Goal: Task Accomplishment & Management: Complete application form

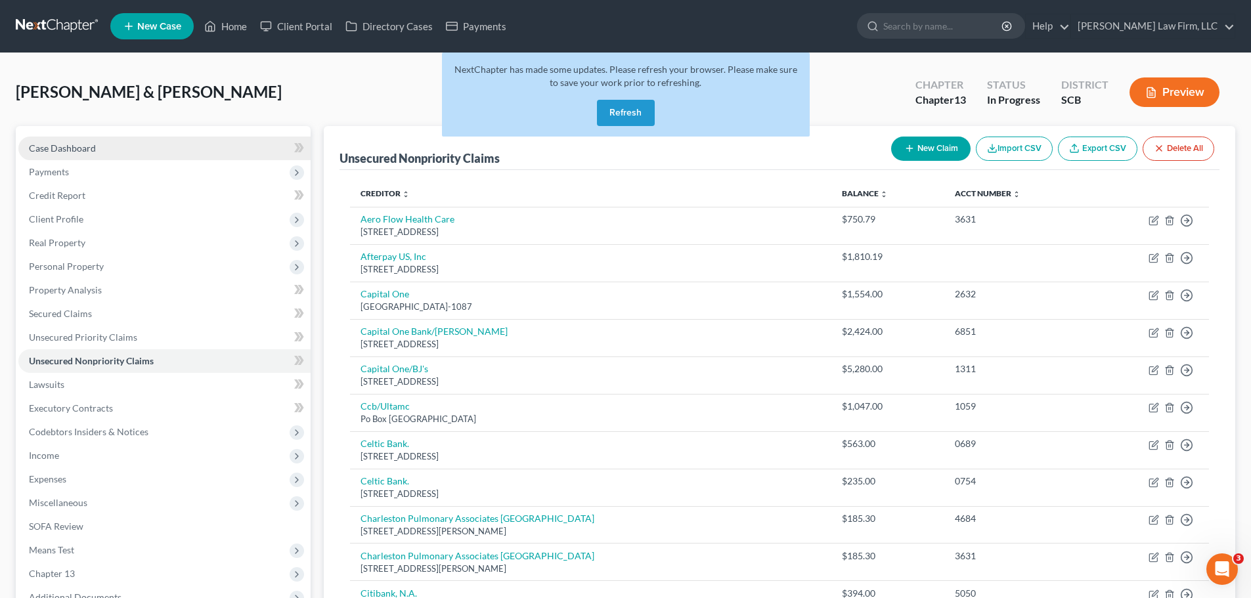
click at [101, 139] on link "Case Dashboard" at bounding box center [164, 149] width 292 height 24
select select "0"
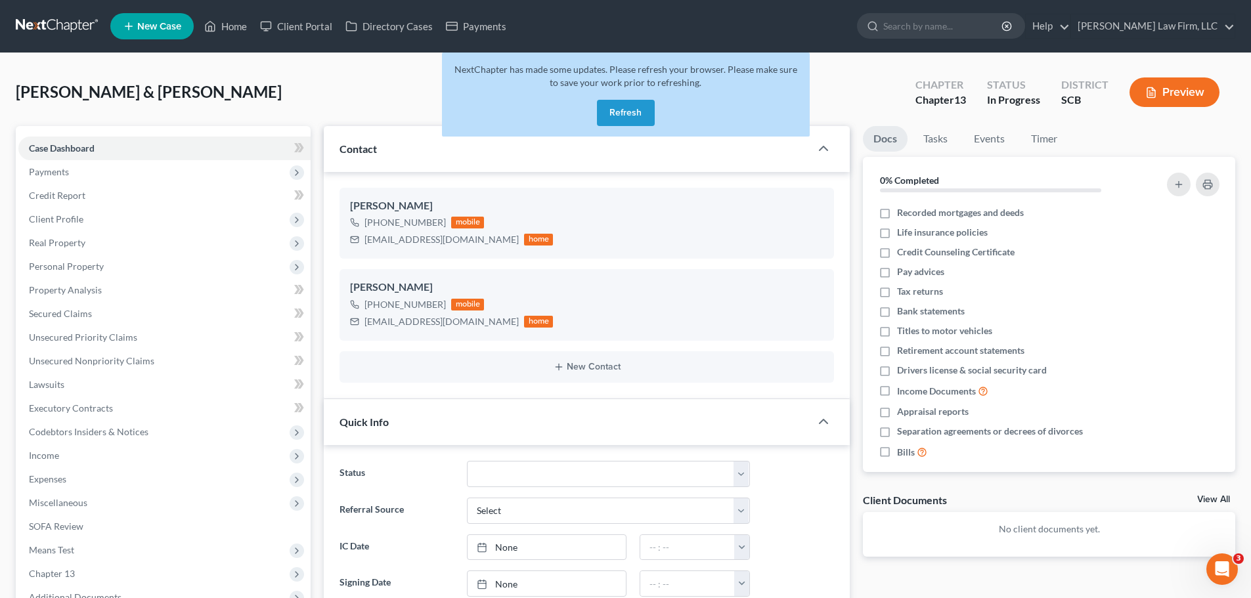
click at [54, 22] on link at bounding box center [58, 26] width 84 height 24
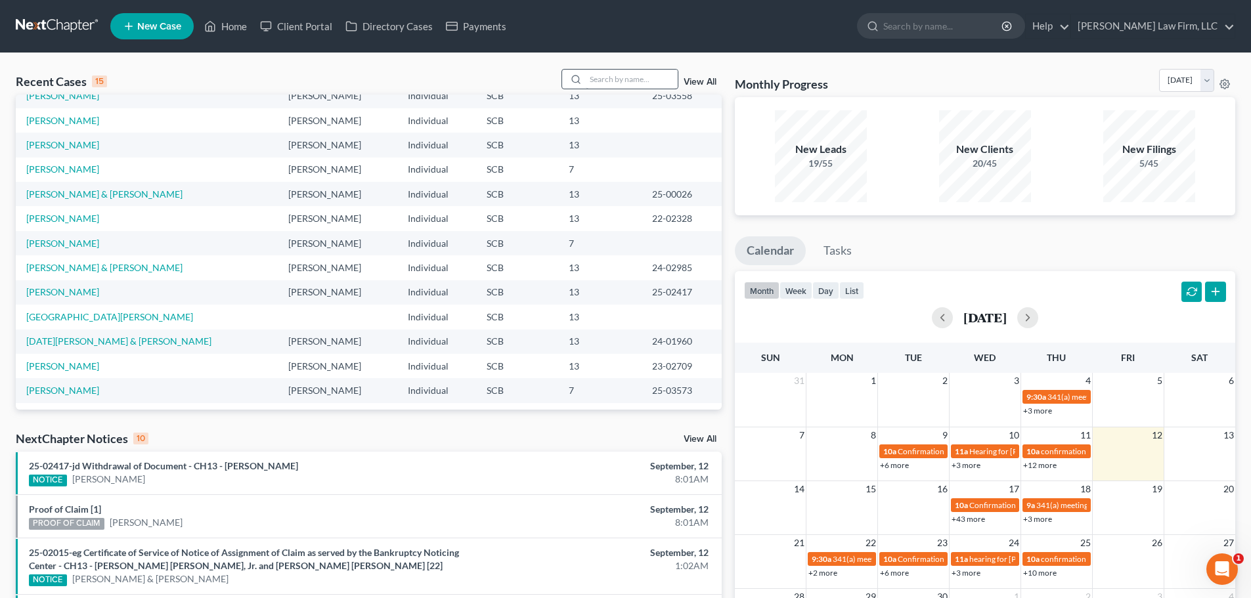
scroll to position [66, 0]
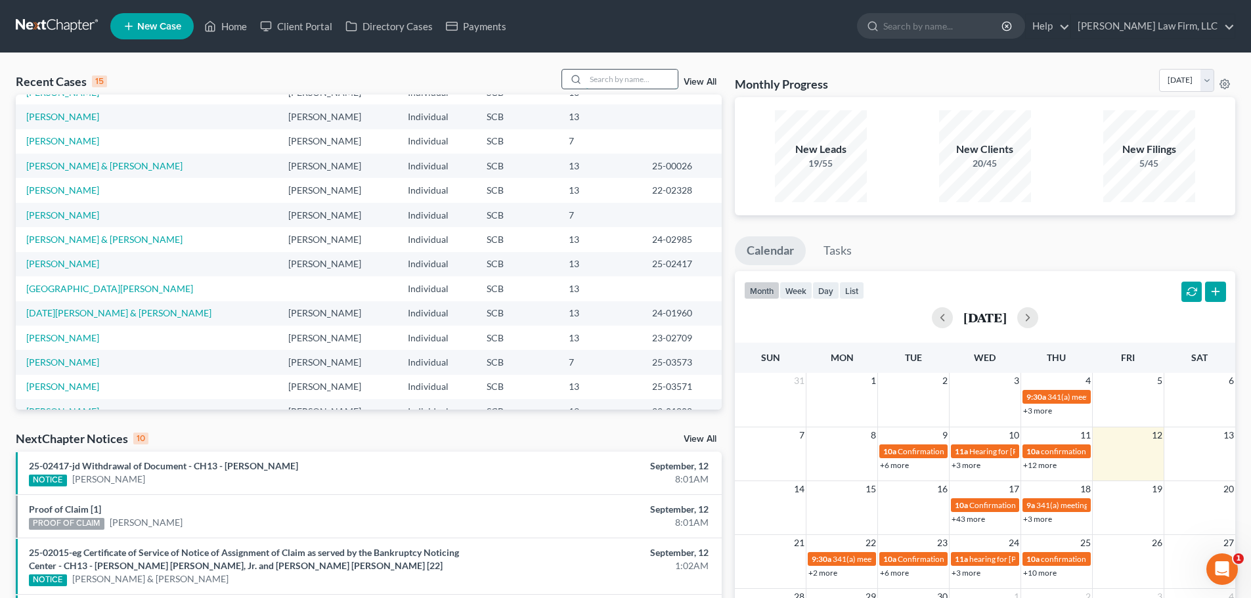
click at [605, 74] on input "search" at bounding box center [632, 79] width 92 height 19
type input "ellis"
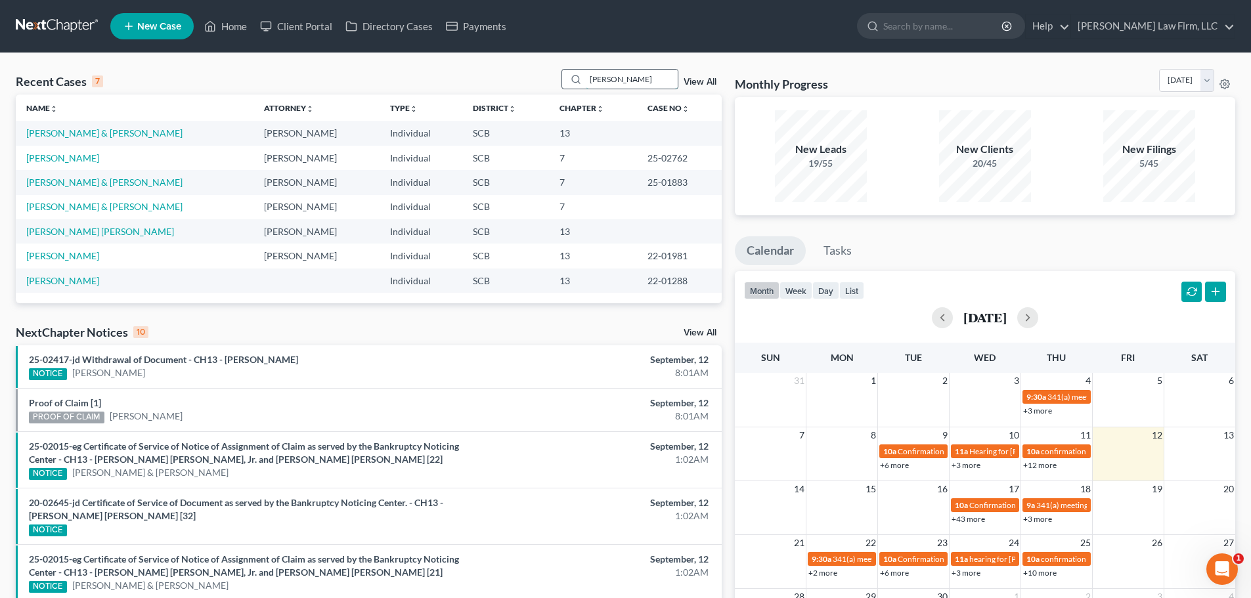
scroll to position [0, 0]
drag, startPoint x: 605, startPoint y: 75, endPoint x: 605, endPoint y: 175, distance: 99.1
drag, startPoint x: 605, startPoint y: 175, endPoint x: 223, endPoint y: 56, distance: 399.9
click at [223, 56] on div "Recent Cases 7 ellis View All Name unfold_more expand_more expand_less Attorney…" at bounding box center [625, 486] width 1251 height 867
click at [98, 129] on link "[PERSON_NAME] & [PERSON_NAME]" at bounding box center [104, 132] width 156 height 11
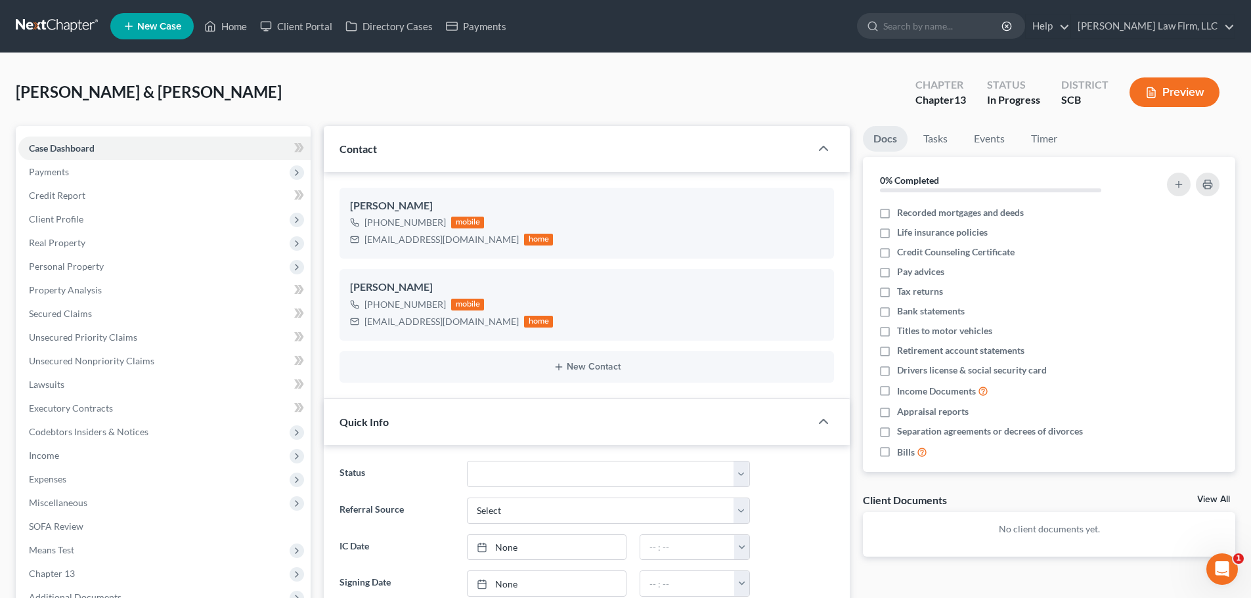
select select "0"
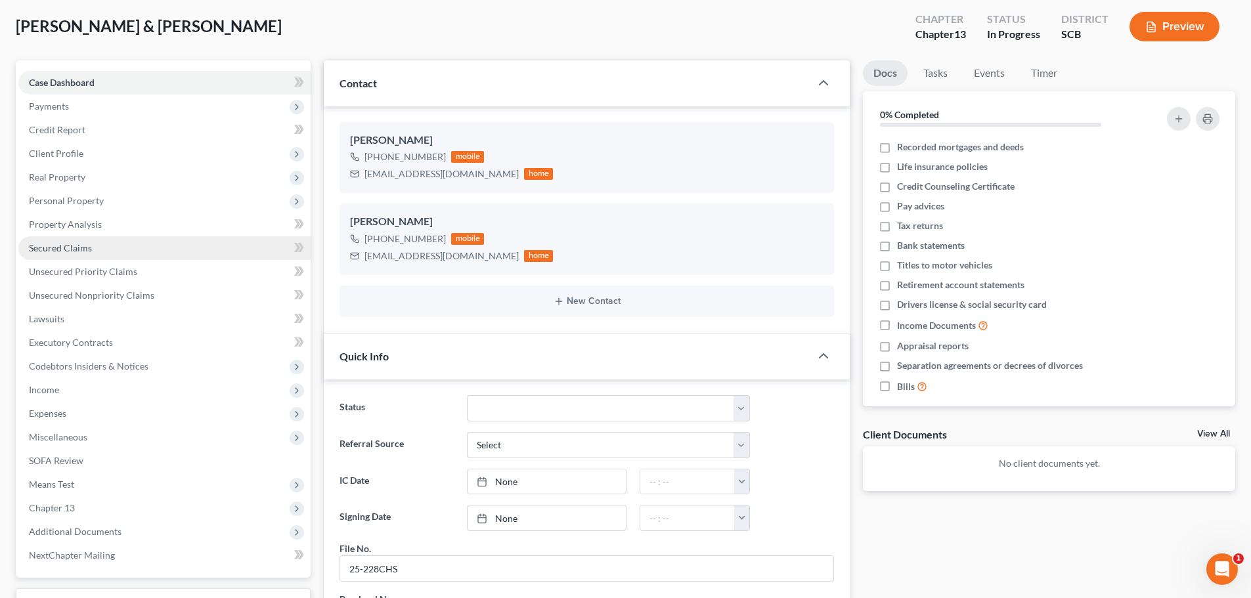
click at [70, 248] on span "Secured Claims" at bounding box center [60, 247] width 63 height 11
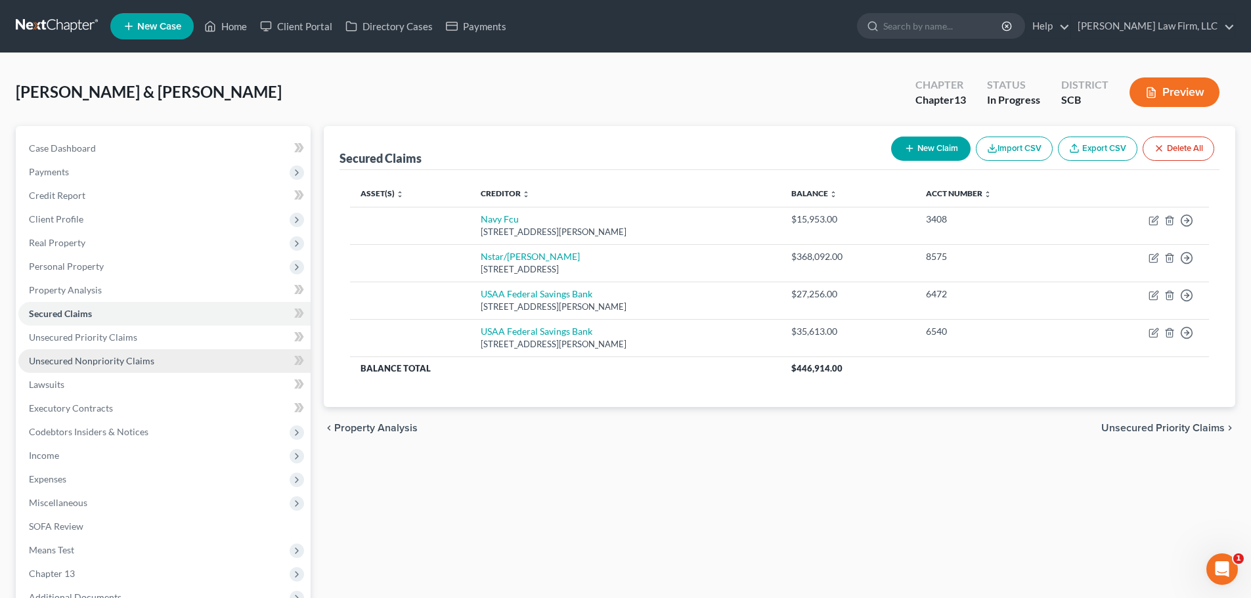
click at [108, 351] on link "Unsecured Nonpriority Claims" at bounding box center [164, 361] width 292 height 24
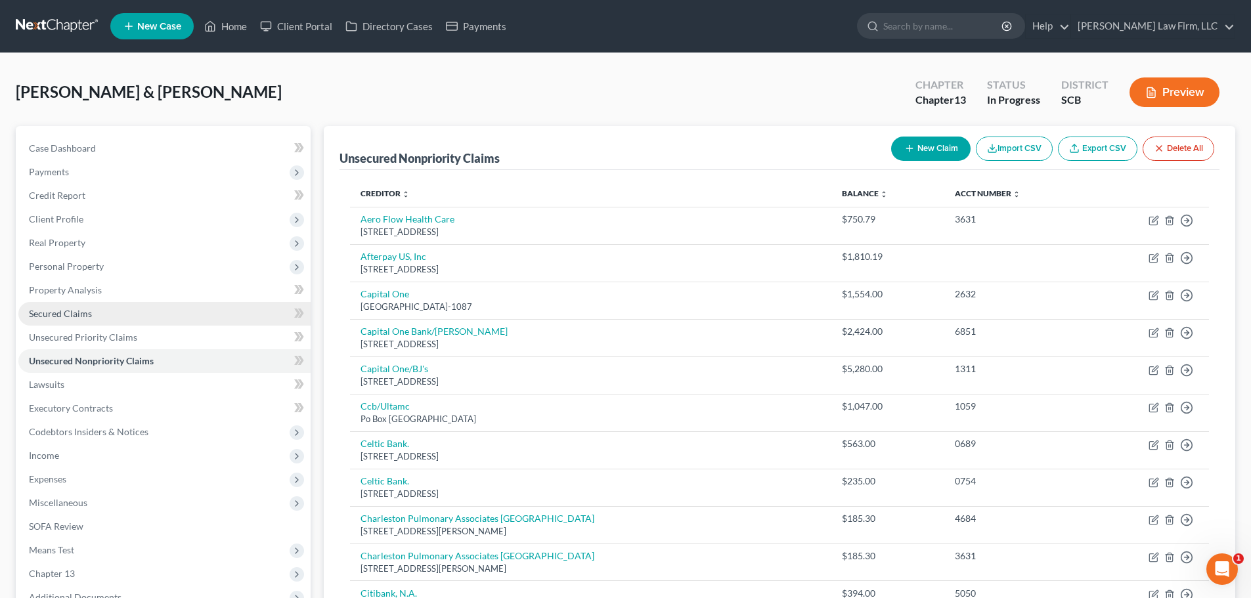
click at [78, 313] on span "Secured Claims" at bounding box center [60, 313] width 63 height 11
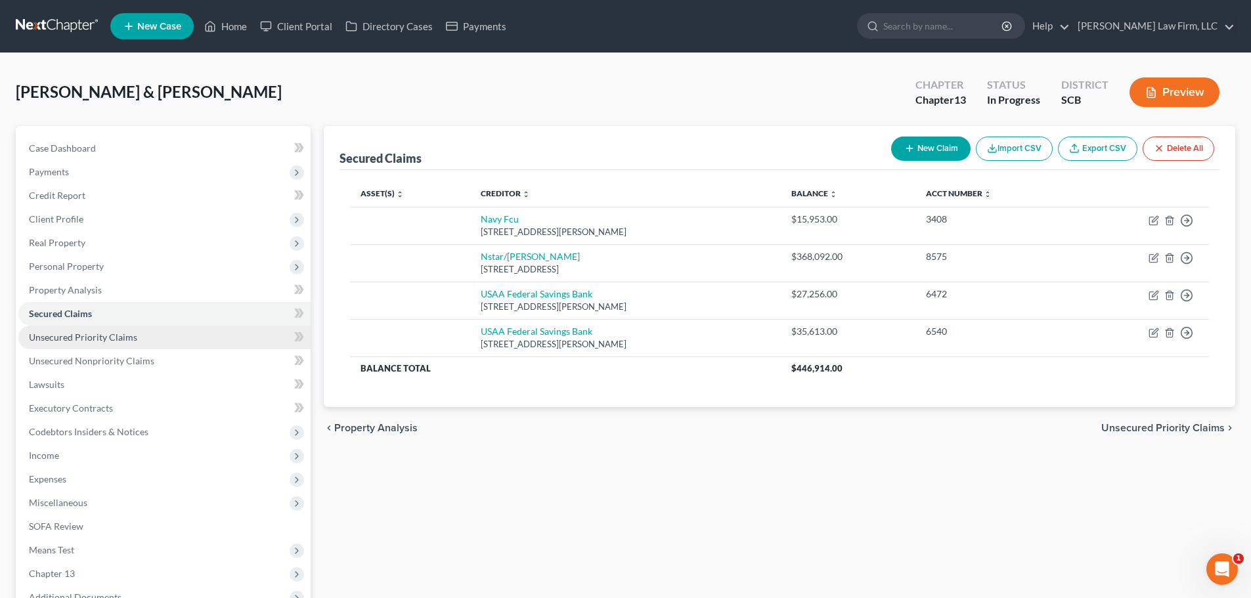
click at [83, 341] on span "Unsecured Priority Claims" at bounding box center [83, 337] width 108 height 11
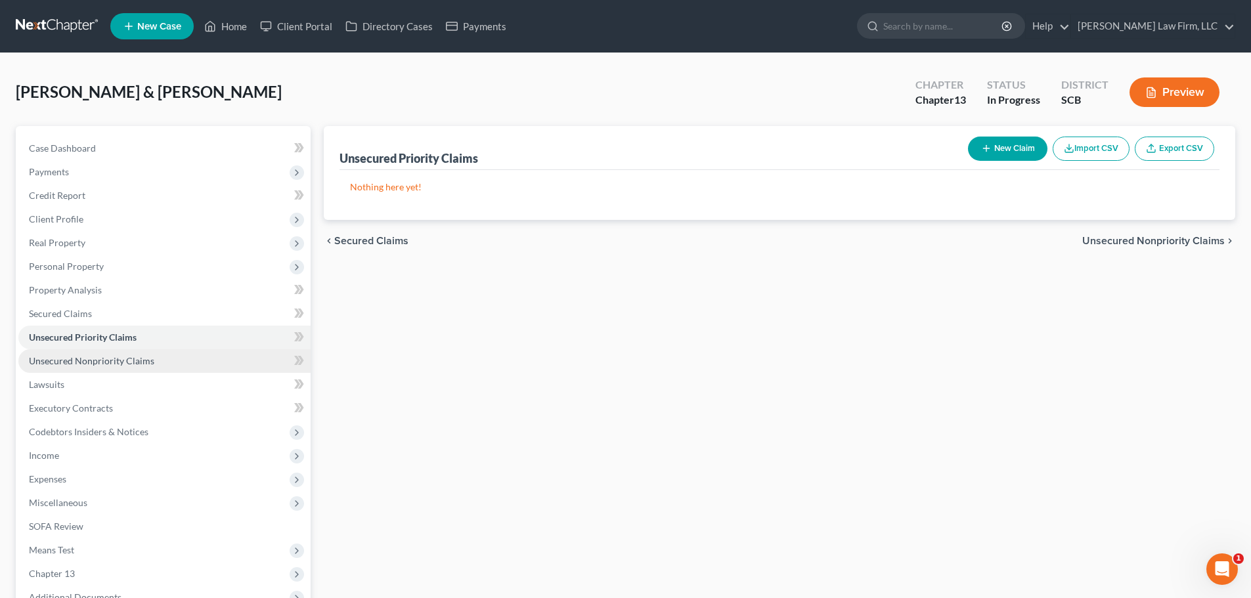
click at [99, 365] on span "Unsecured Nonpriority Claims" at bounding box center [91, 360] width 125 height 11
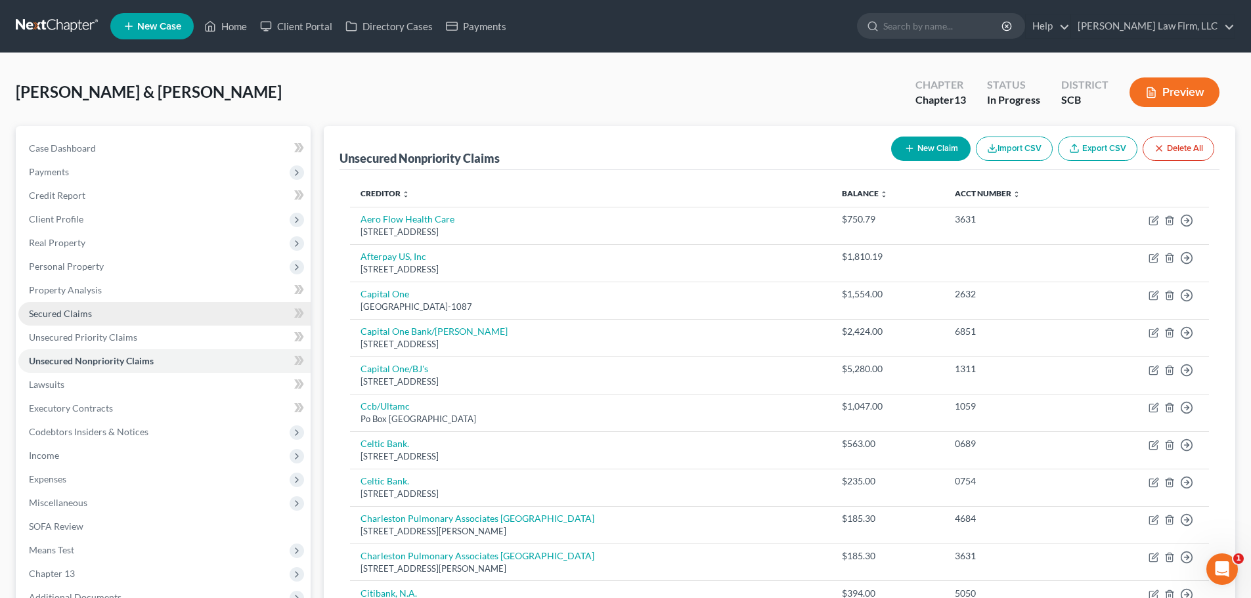
click at [62, 309] on span "Secured Claims" at bounding box center [60, 313] width 63 height 11
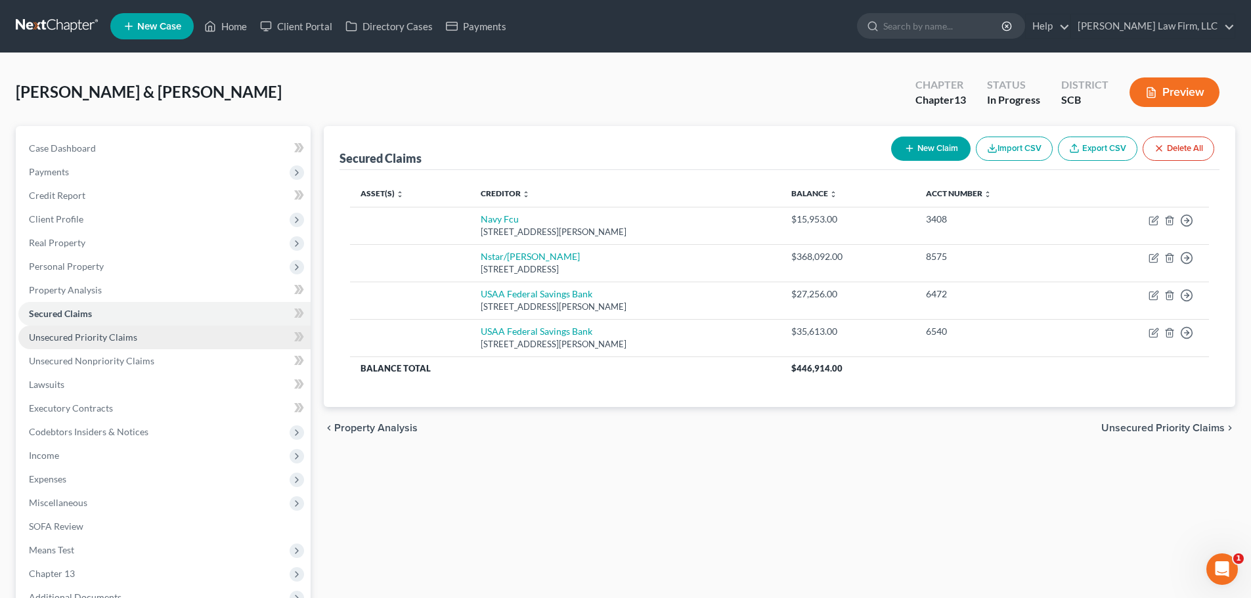
click at [78, 345] on link "Unsecured Priority Claims" at bounding box center [164, 338] width 292 height 24
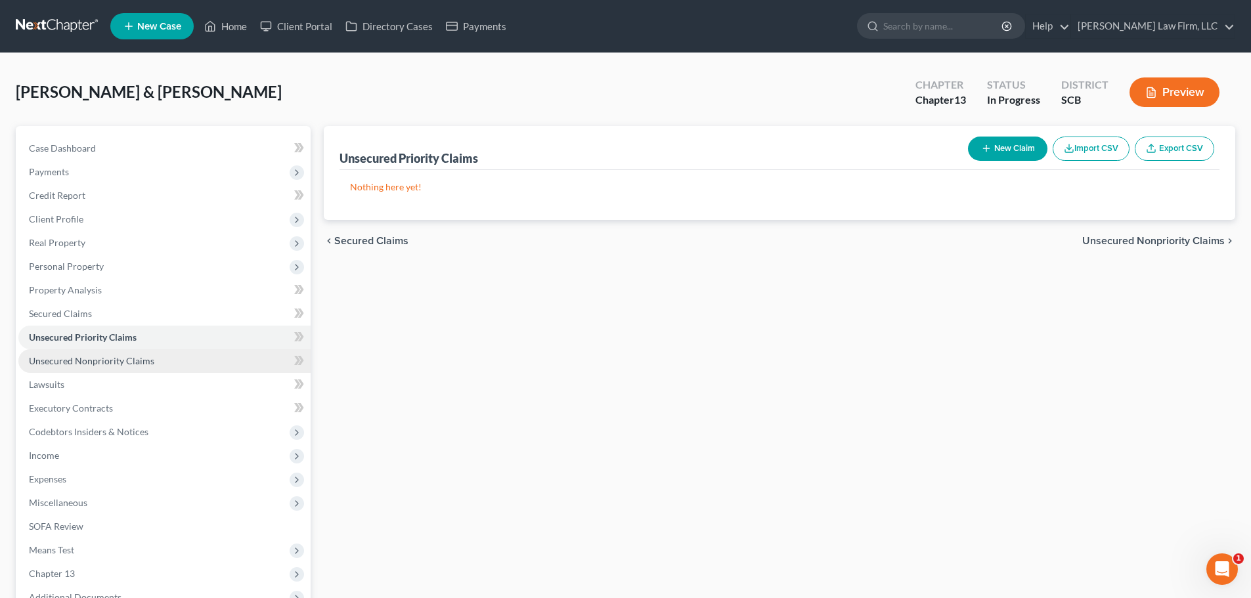
click at [84, 364] on span "Unsecured Nonpriority Claims" at bounding box center [91, 360] width 125 height 11
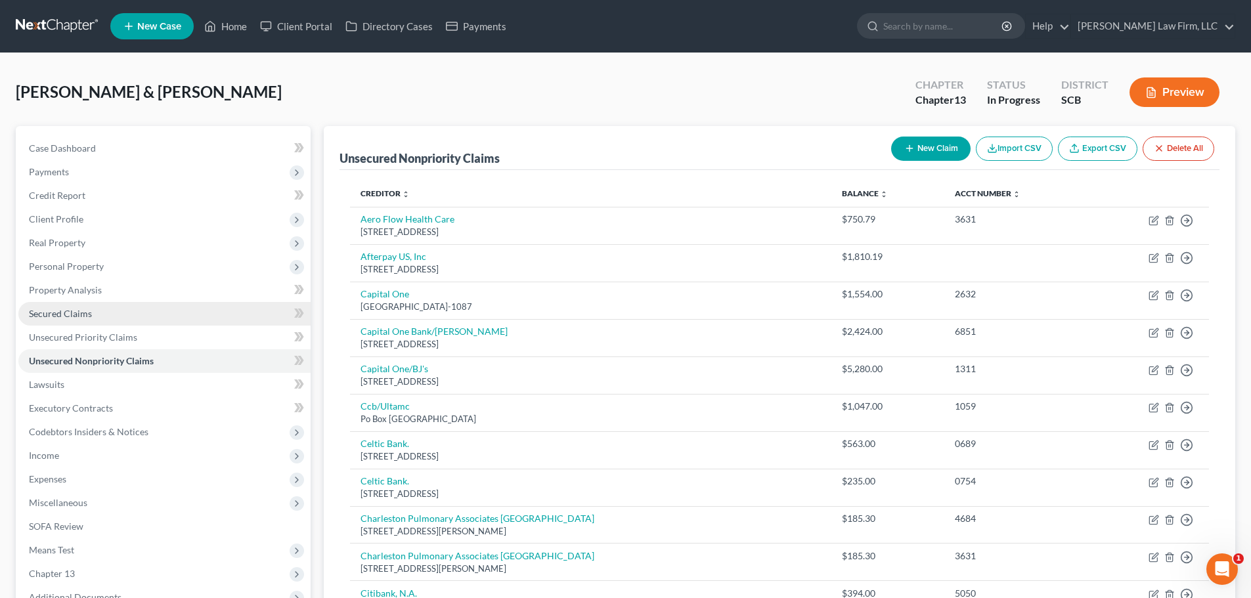
click at [62, 312] on span "Secured Claims" at bounding box center [60, 313] width 63 height 11
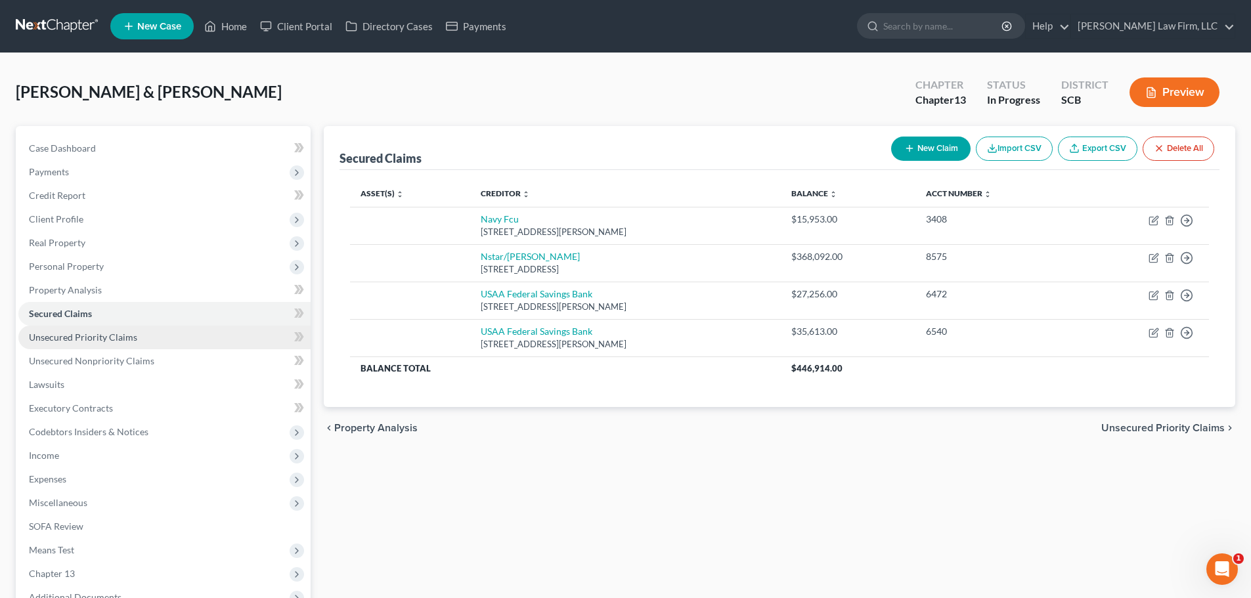
click at [128, 336] on span "Unsecured Priority Claims" at bounding box center [83, 337] width 108 height 11
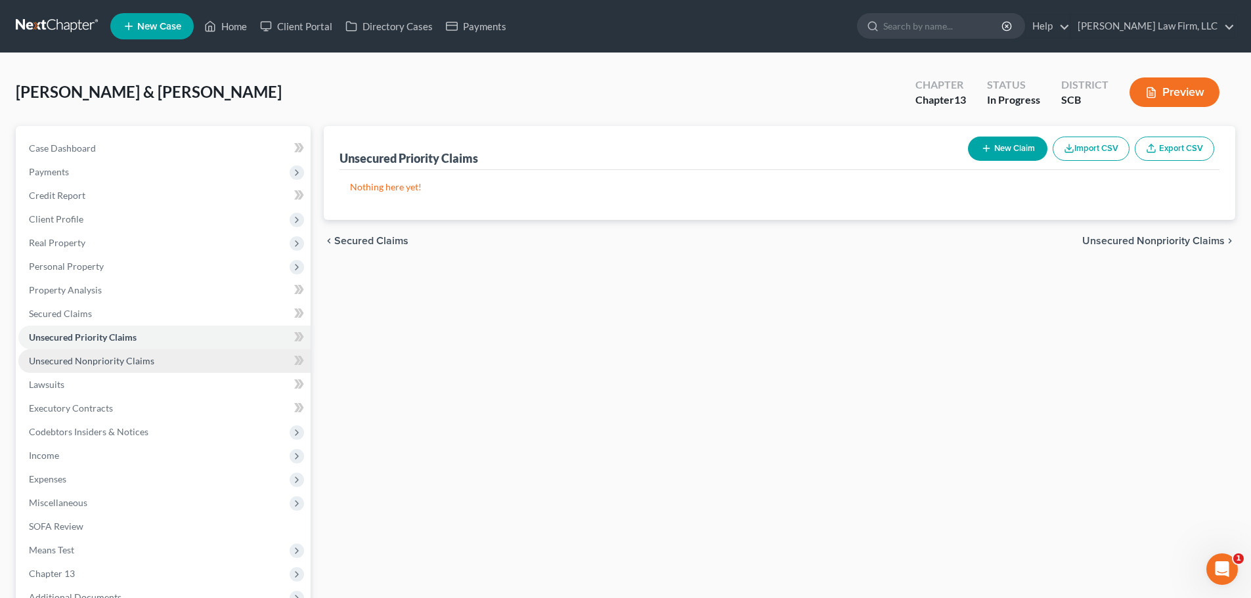
click at [97, 359] on span "Unsecured Nonpriority Claims" at bounding box center [91, 360] width 125 height 11
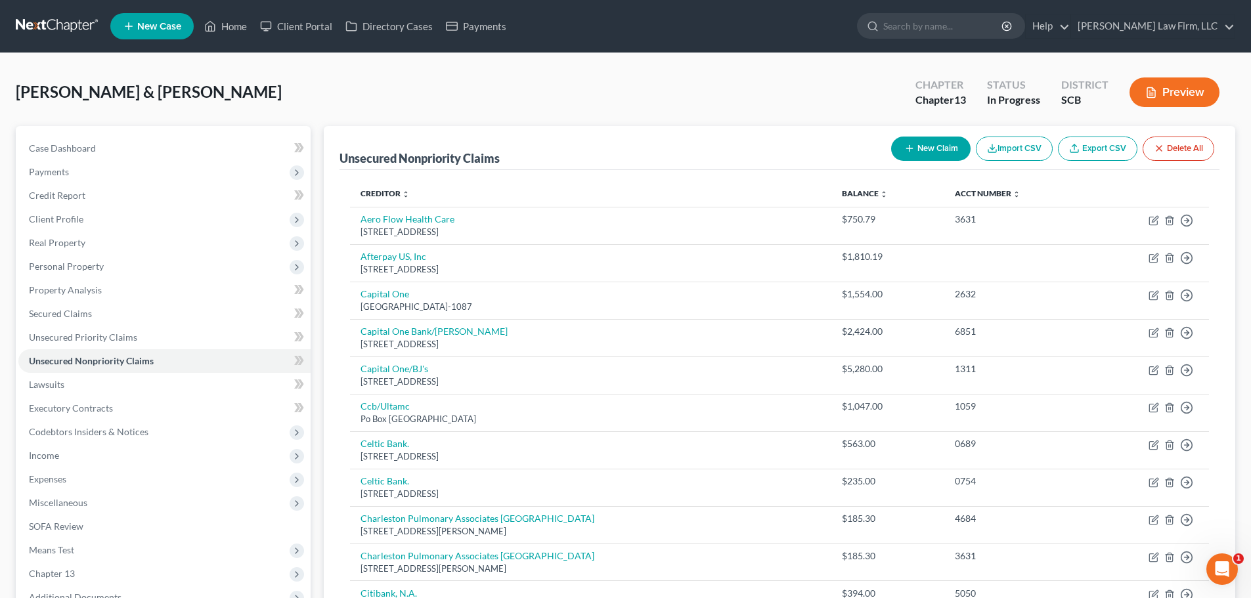
click at [916, 161] on div "New Claim Import CSV Export CSV Delete All" at bounding box center [1052, 148] width 333 height 35
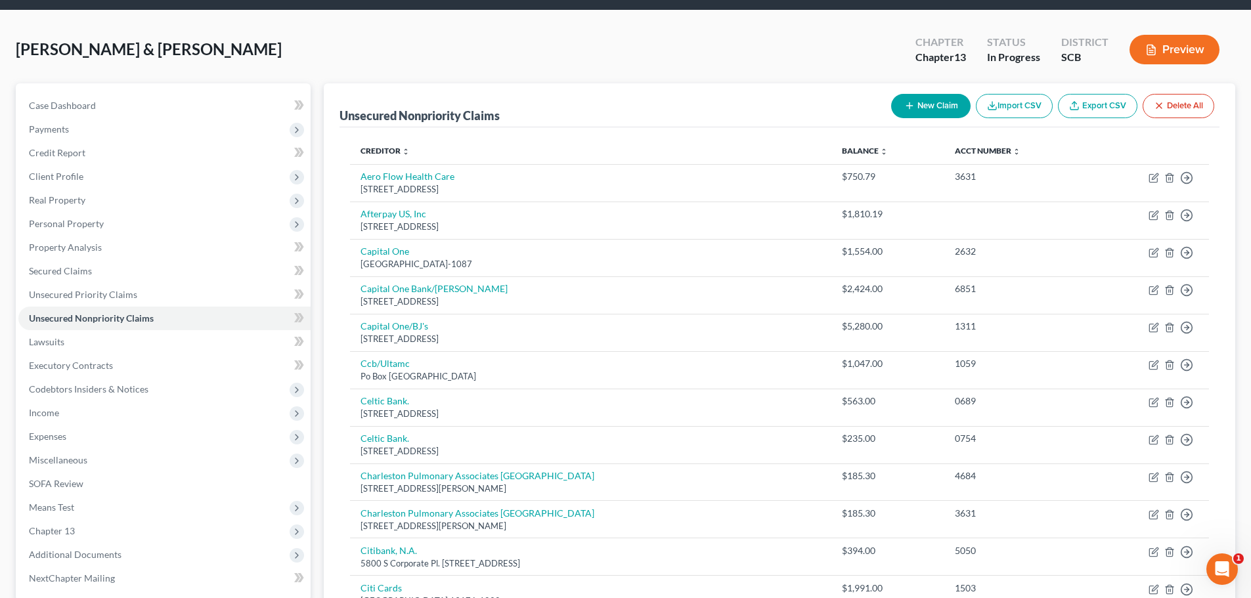
scroll to position [66, 0]
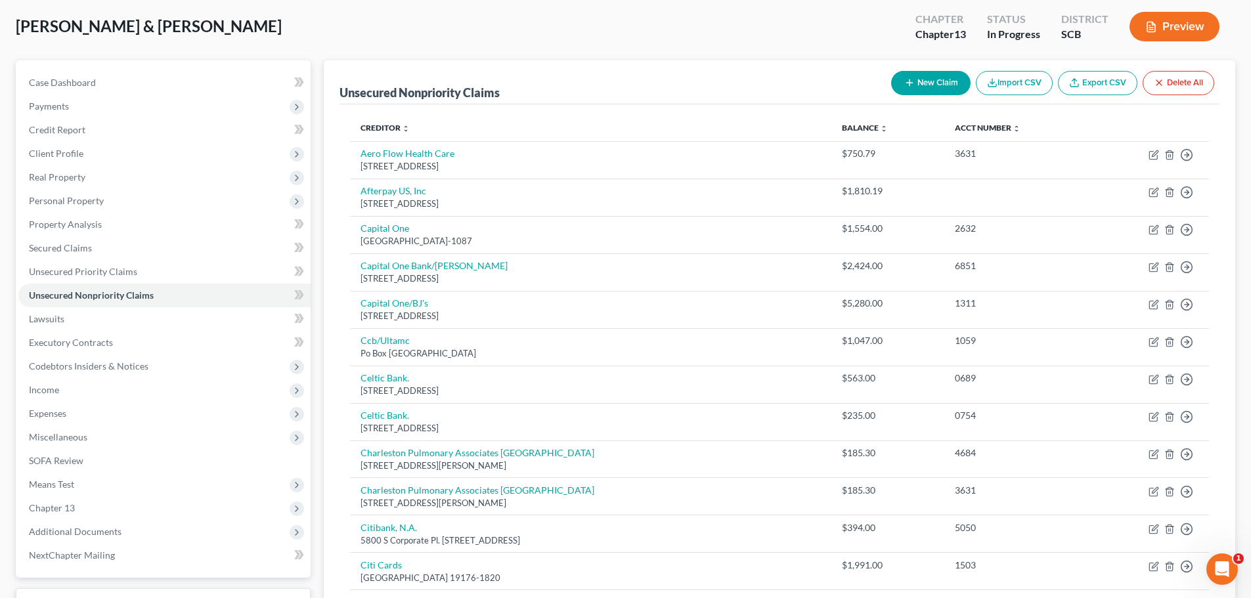
click at [924, 78] on button "New Claim" at bounding box center [930, 83] width 79 height 24
select select "2"
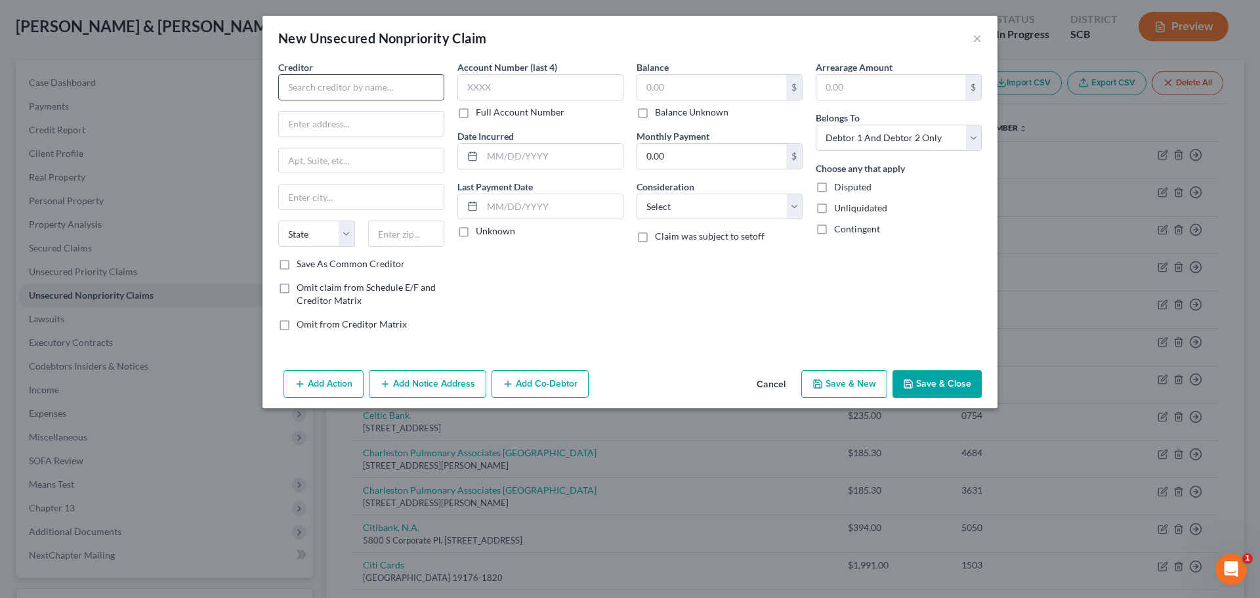
click at [359, 74] on div "Creditor *" at bounding box center [361, 80] width 166 height 40
click at [358, 87] on input "text" at bounding box center [361, 87] width 166 height 26
type input "Lead Bank"
click at [352, 133] on input "text" at bounding box center [361, 124] width 165 height 25
type input "1801 Main St."
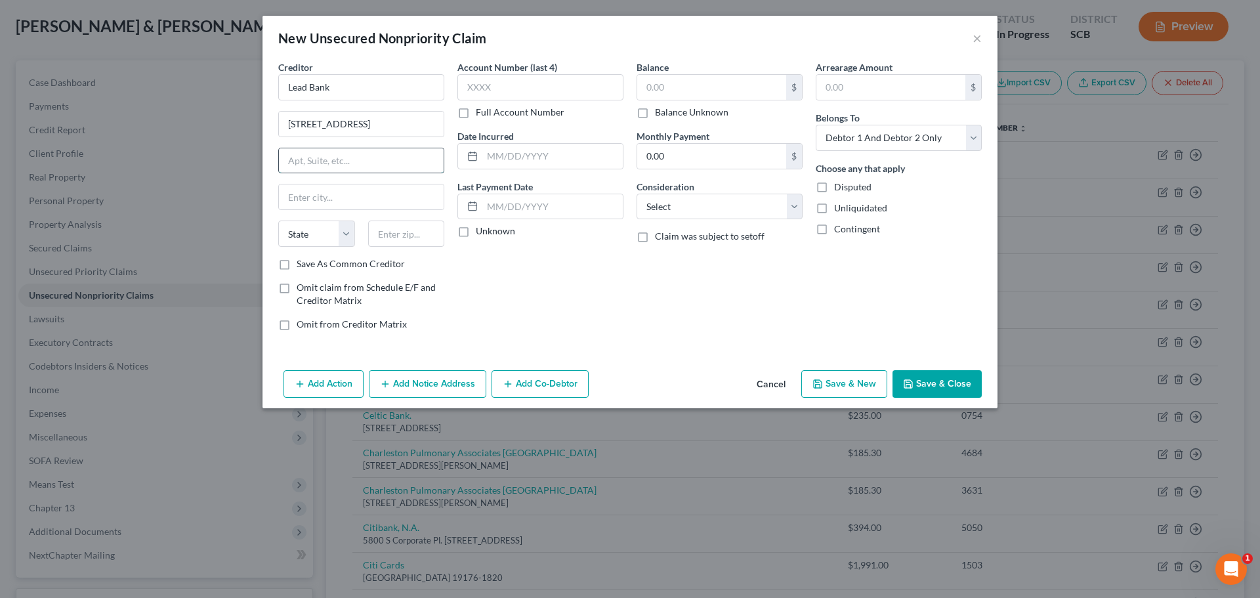
click at [347, 163] on input "text" at bounding box center [361, 160] width 165 height 25
drag, startPoint x: 544, startPoint y: 278, endPoint x: 461, endPoint y: 257, distance: 84.9
click at [535, 279] on div "Account Number (last 4) Full Account Number Date Incurred Last Payment Date Unk…" at bounding box center [540, 200] width 179 height 281
click at [367, 213] on div "Creditor * Lead Bank 1801 Main St. State AL AK AR AZ CA CO CT DE DC FL GA GU HI…" at bounding box center [361, 158] width 166 height 197
drag, startPoint x: 660, startPoint y: 349, endPoint x: 533, endPoint y: 316, distance: 131.5
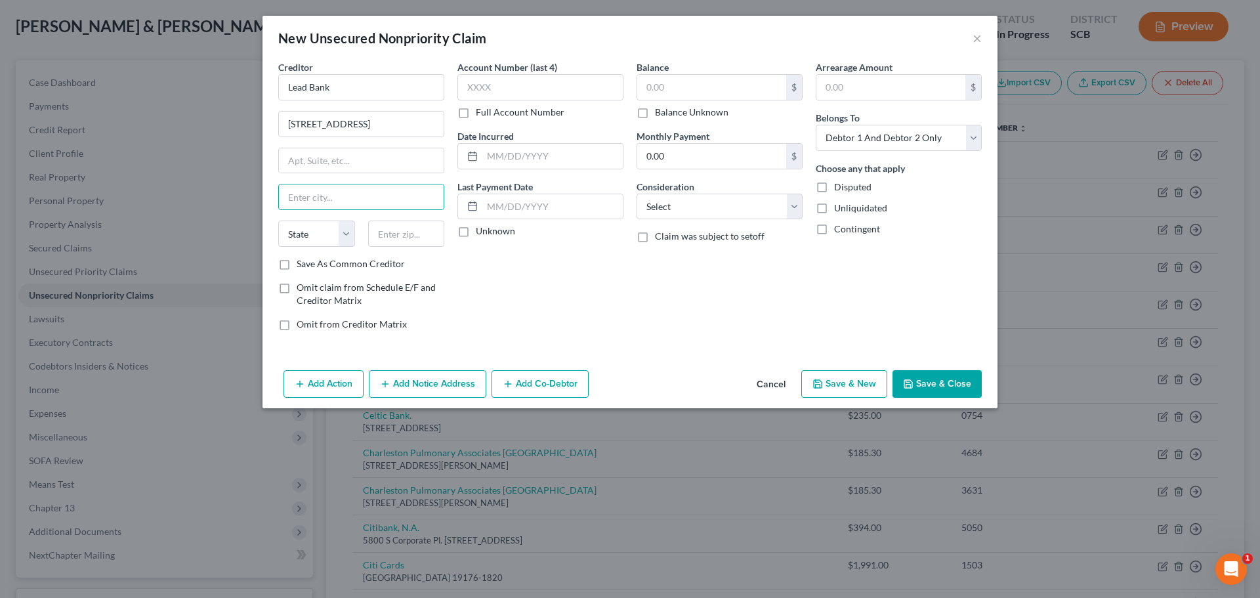
click at [658, 350] on div "Creditor * Lead Bank 1801 Main St. State AL AK AR AZ CA CO CT DE DC FL GA GU HI…" at bounding box center [630, 212] width 735 height 305
click at [407, 240] on input "text" at bounding box center [406, 234] width 77 height 26
type input "64108"
click at [628, 303] on div "Account Number (last 4) Full Account Number Date Incurred Last Payment Date Unk…" at bounding box center [540, 200] width 179 height 281
type input "Kansas City"
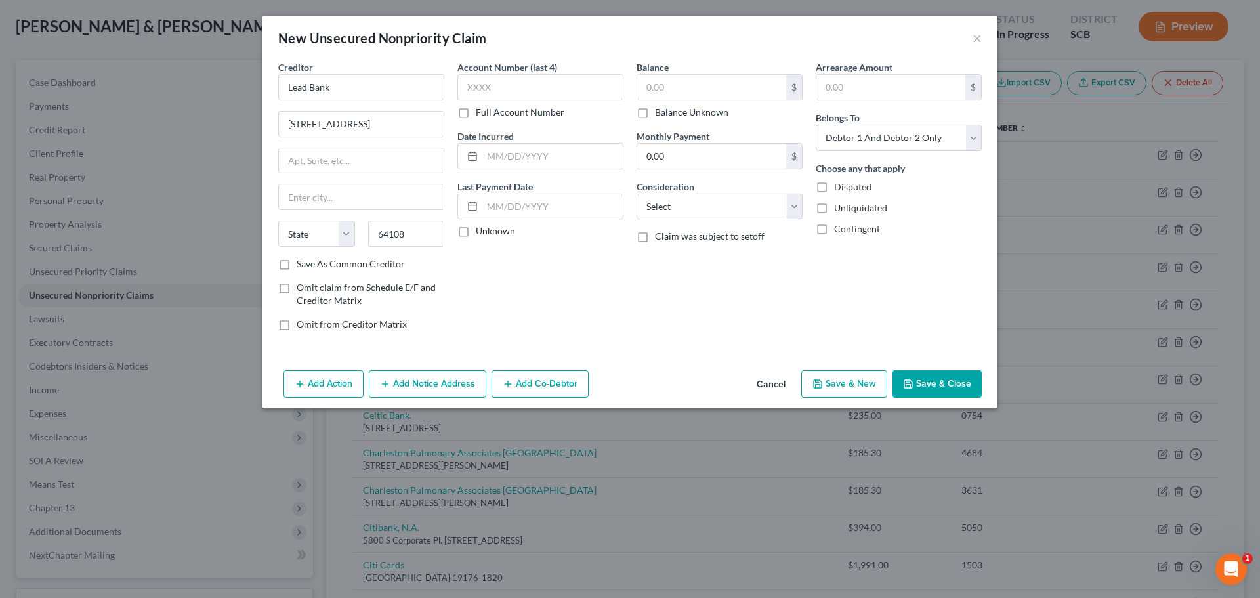
select select "26"
click at [574, 74] on div "Account Number (last 4) Full Account Number" at bounding box center [541, 89] width 166 height 58
click at [567, 81] on input "text" at bounding box center [541, 87] width 166 height 26
type input "LBH5"
click at [744, 91] on input "text" at bounding box center [711, 87] width 149 height 25
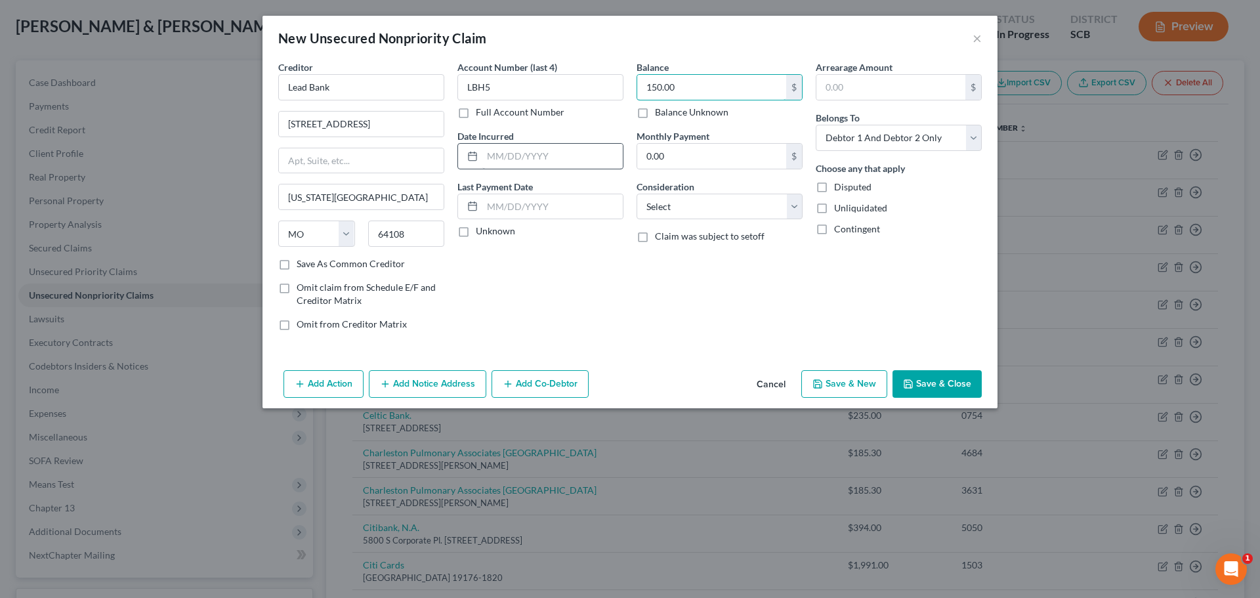
type input "150.00"
click at [492, 152] on input "text" at bounding box center [552, 156] width 140 height 25
type input "8/7/25"
click at [826, 318] on div "Arrearage Amount $ Belongs To * Select Debtor 1 Only Debtor 2 Only Debtor 1 And…" at bounding box center [898, 200] width 179 height 281
click at [693, 94] on input "150.00" at bounding box center [711, 87] width 149 height 25
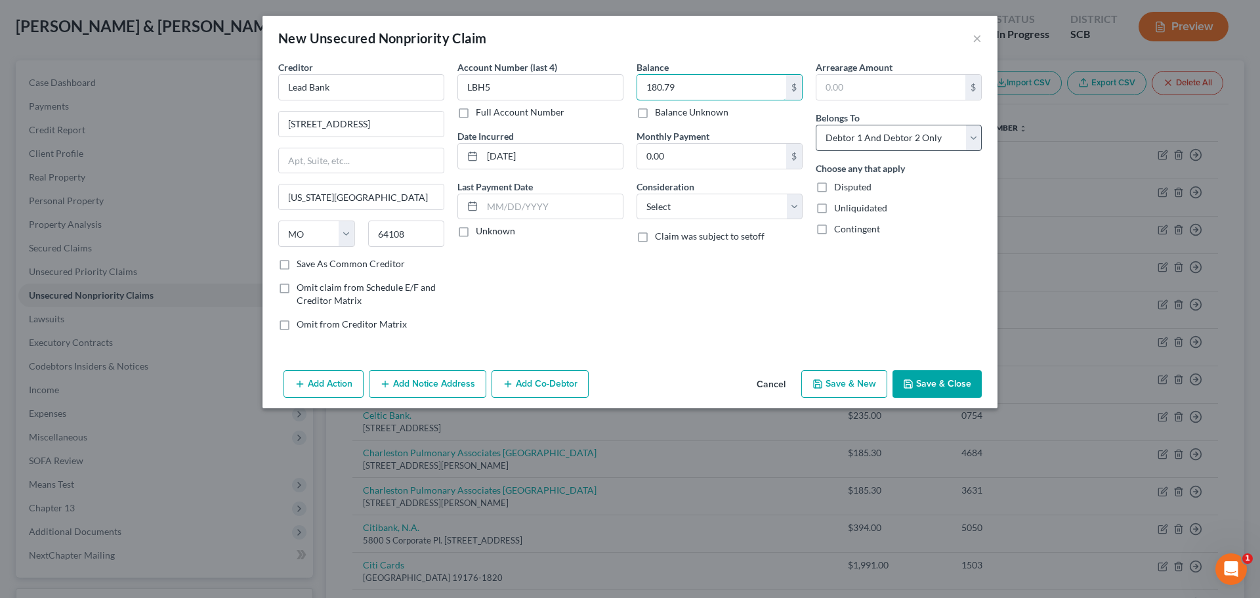
type input "180.79"
drag, startPoint x: 925, startPoint y: 137, endPoint x: 922, endPoint y: 161, distance: 24.5
click at [922, 161] on div "Arrearage Amount $ Belongs To * Select Debtor 1 Only Debtor 2 Only Debtor 1 And…" at bounding box center [898, 200] width 179 height 281
select select "1"
click at [816, 125] on select "Select Debtor 1 Only Debtor 2 Only Debtor 1 And Debtor 2 Only At Least One Of T…" at bounding box center [899, 138] width 166 height 26
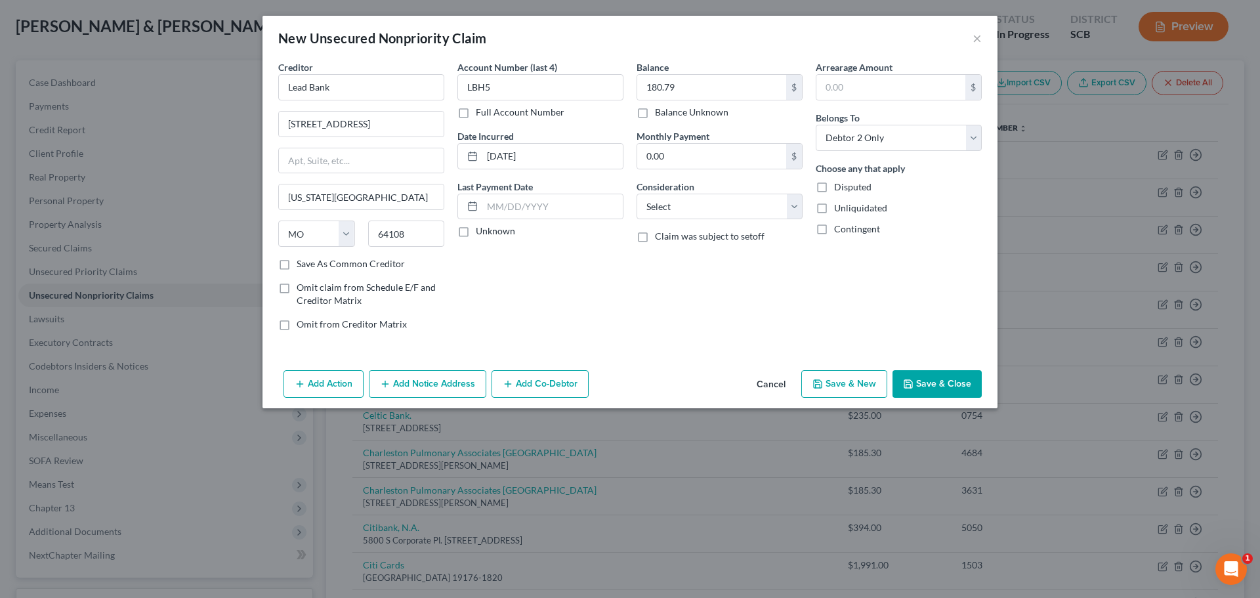
click at [977, 408] on div "New Unsecured Nonpriority Claim × Creditor * Lead Bank 1801 Main St. Kansas Cit…" at bounding box center [630, 299] width 1260 height 598
click at [963, 385] on button "Save & Close" at bounding box center [937, 384] width 89 height 28
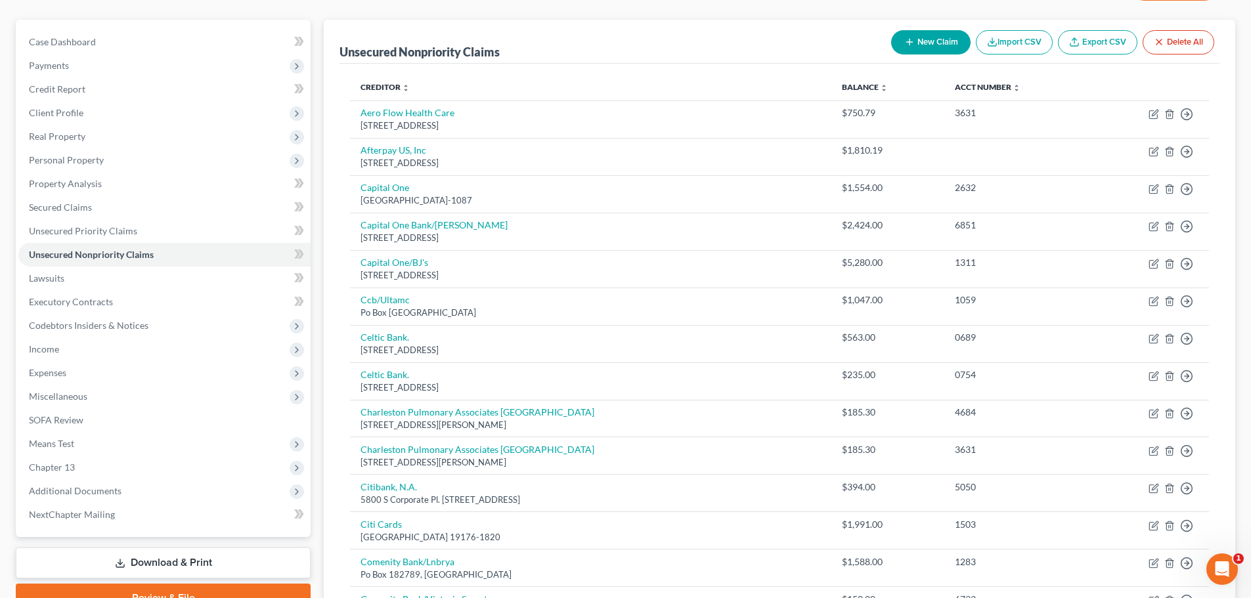
scroll to position [0, 0]
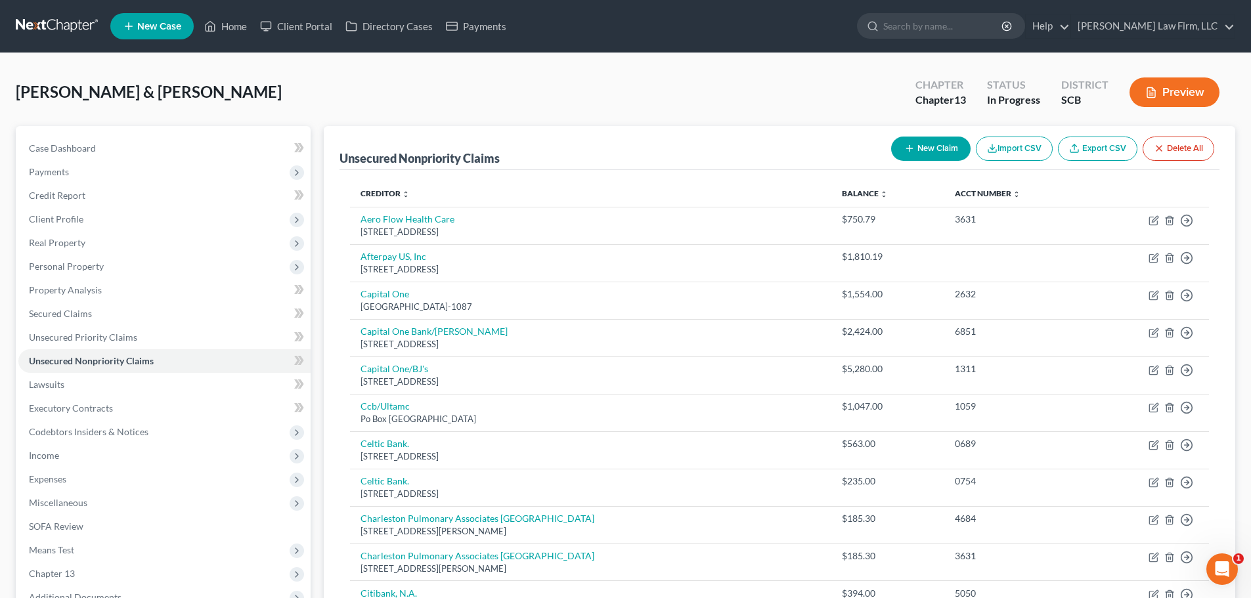
click at [934, 144] on button "New Claim" at bounding box center [930, 149] width 79 height 24
select select "2"
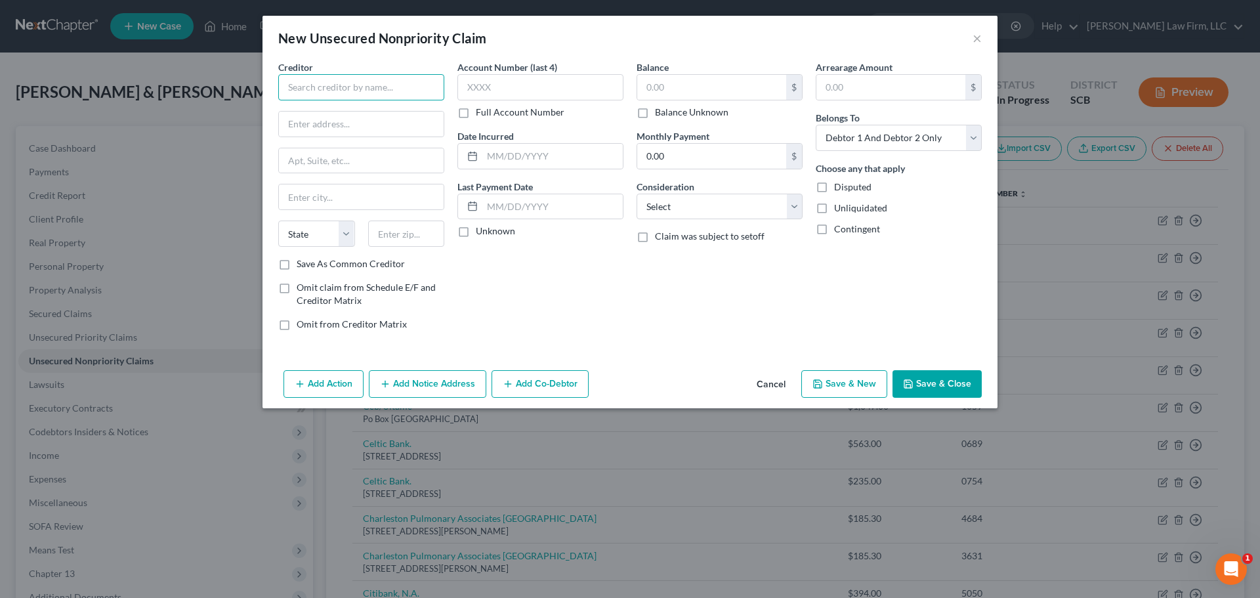
click at [398, 83] on input "text" at bounding box center [361, 87] width 166 height 26
type input "Lead Bank"
click at [515, 85] on input "text" at bounding box center [541, 87] width 166 height 26
type input "CN2W"
click at [530, 158] on input "text" at bounding box center [552, 156] width 140 height 25
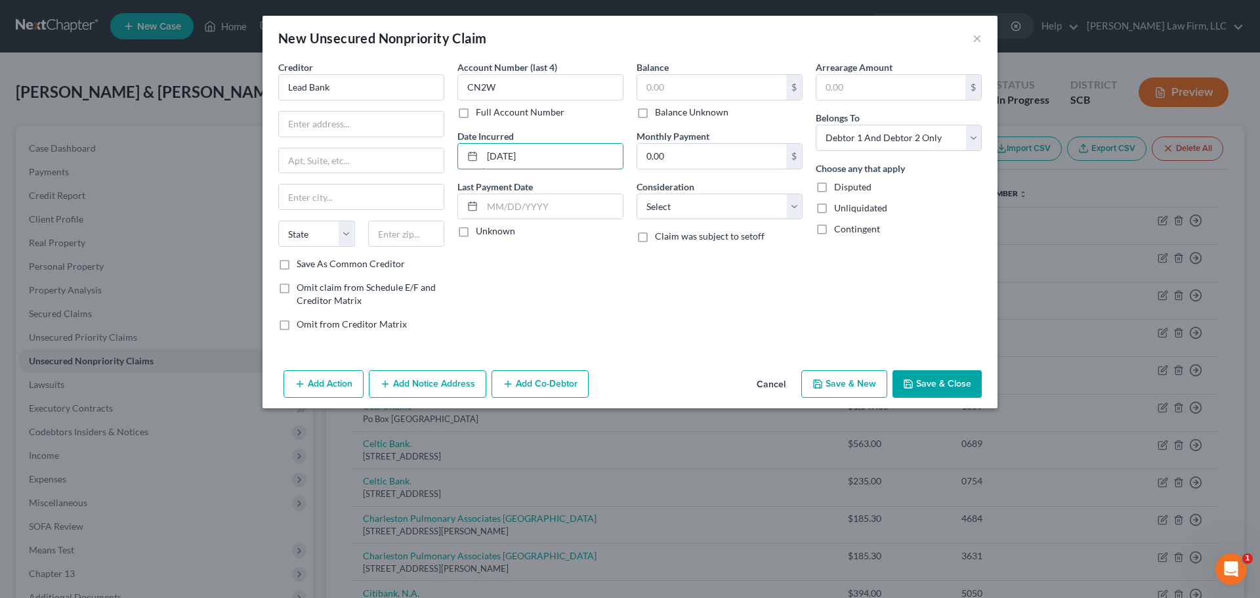
type input "7/4/25"
drag, startPoint x: 752, startPoint y: 52, endPoint x: 740, endPoint y: 67, distance: 19.6
click at [747, 62] on div "New Unsecured Nonpriority Claim × Creditor * Lead Bank State AL AK AR AZ CA CO …" at bounding box center [630, 212] width 735 height 393
click at [733, 78] on input "text" at bounding box center [711, 87] width 149 height 25
type input "89.04"
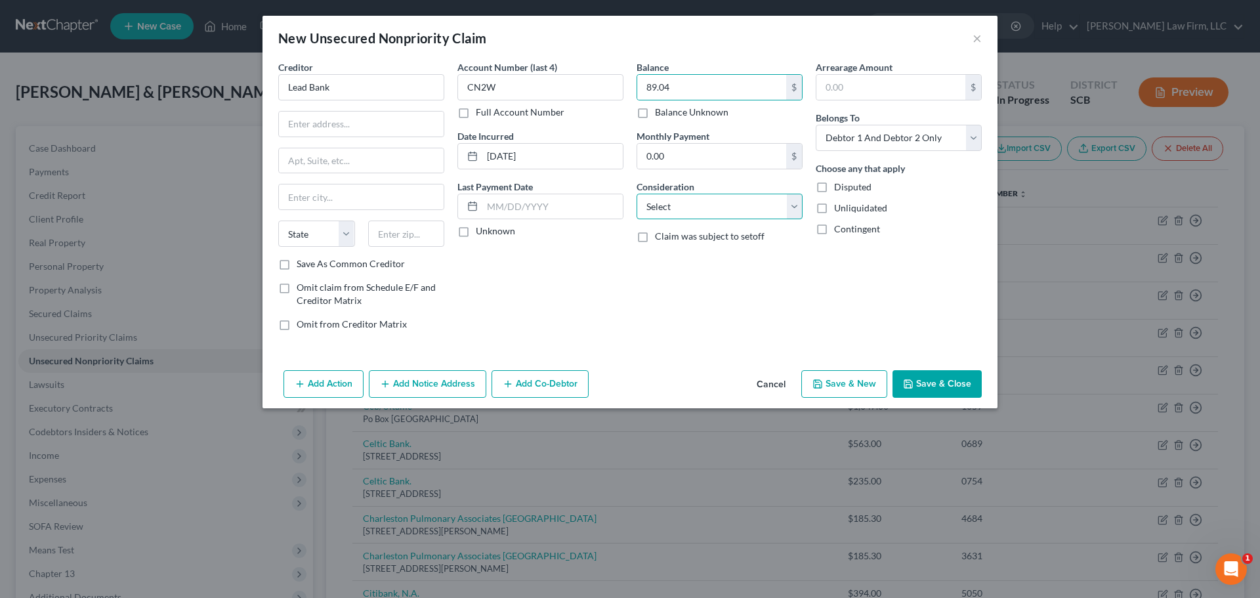
click at [799, 204] on select "Select Cable / Satellite Services Collection Agency Credit Card Debt Debt Couns…" at bounding box center [720, 207] width 166 height 26
click at [637, 194] on select "Select Cable / Satellite Services Collection Agency Credit Card Debt Debt Couns…" at bounding box center [720, 207] width 166 height 26
click at [748, 209] on select "Select Cable / Satellite Services Collection Agency Credit Card Debt Debt Couns…" at bounding box center [720, 207] width 166 height 26
select select "1"
click at [637, 194] on select "Select Cable / Satellite Services Collection Agency Credit Card Debt Debt Couns…" at bounding box center [720, 207] width 166 height 26
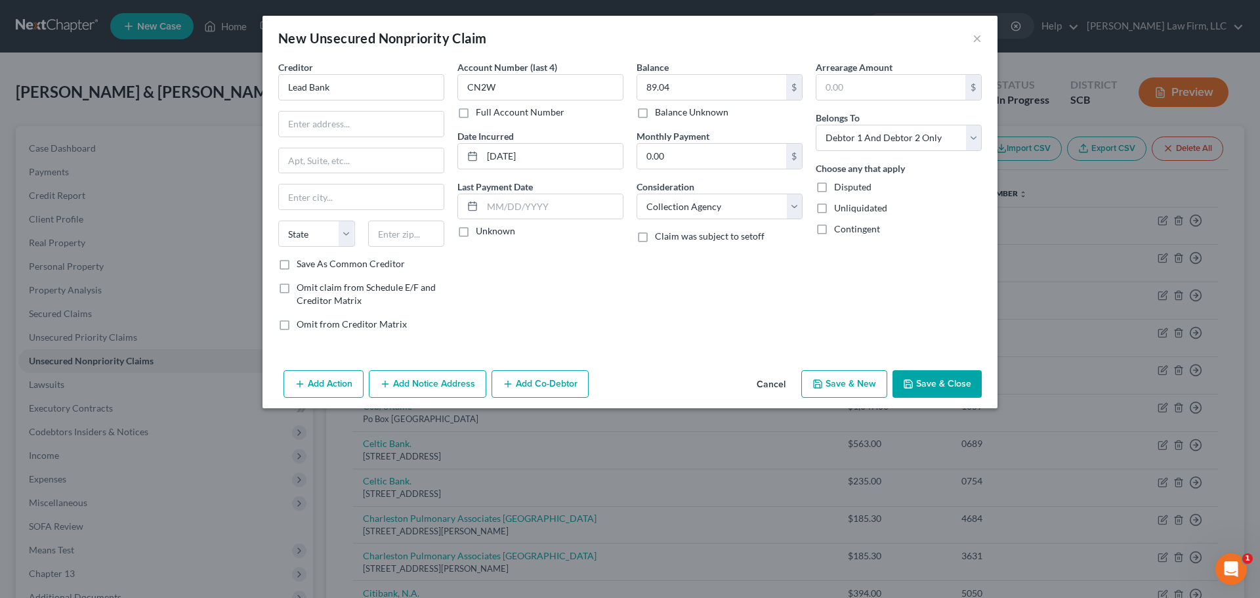
click at [962, 389] on button "Save & Close" at bounding box center [937, 384] width 89 height 28
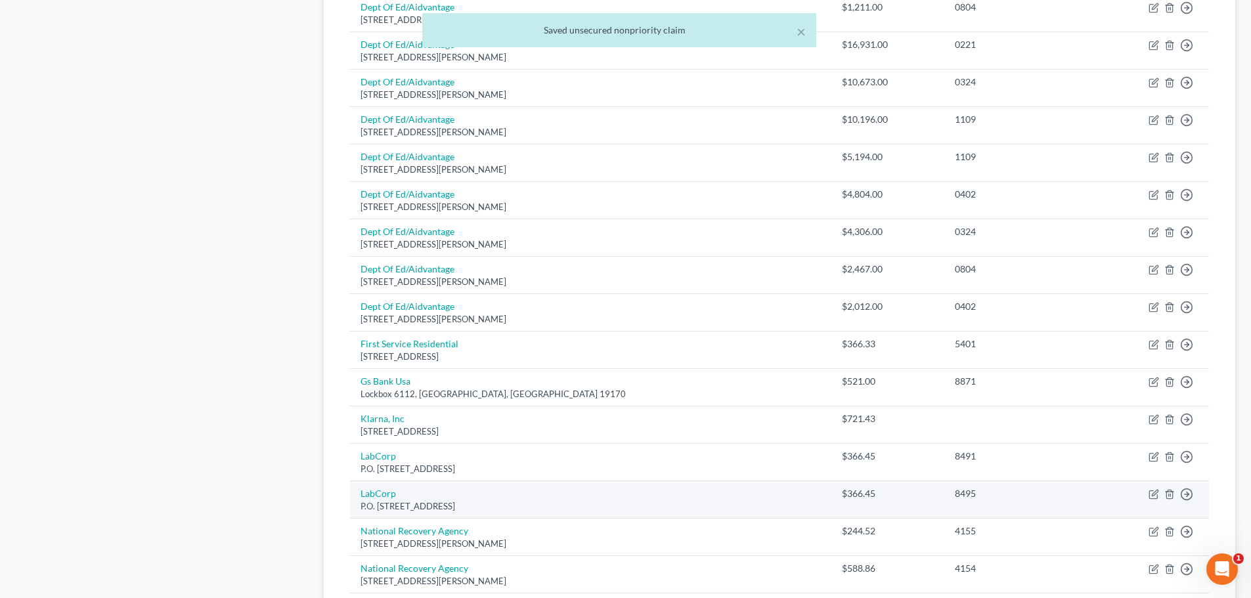
scroll to position [981, 0]
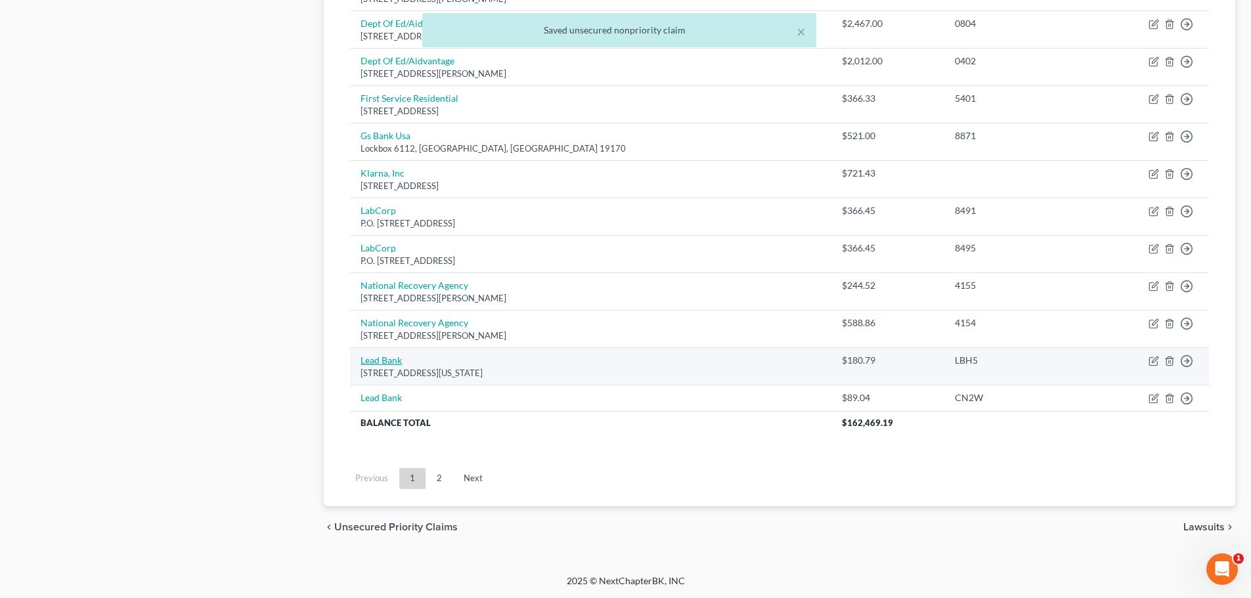
click at [389, 358] on link "Lead Bank" at bounding box center [380, 359] width 41 height 11
select select "26"
select select "1"
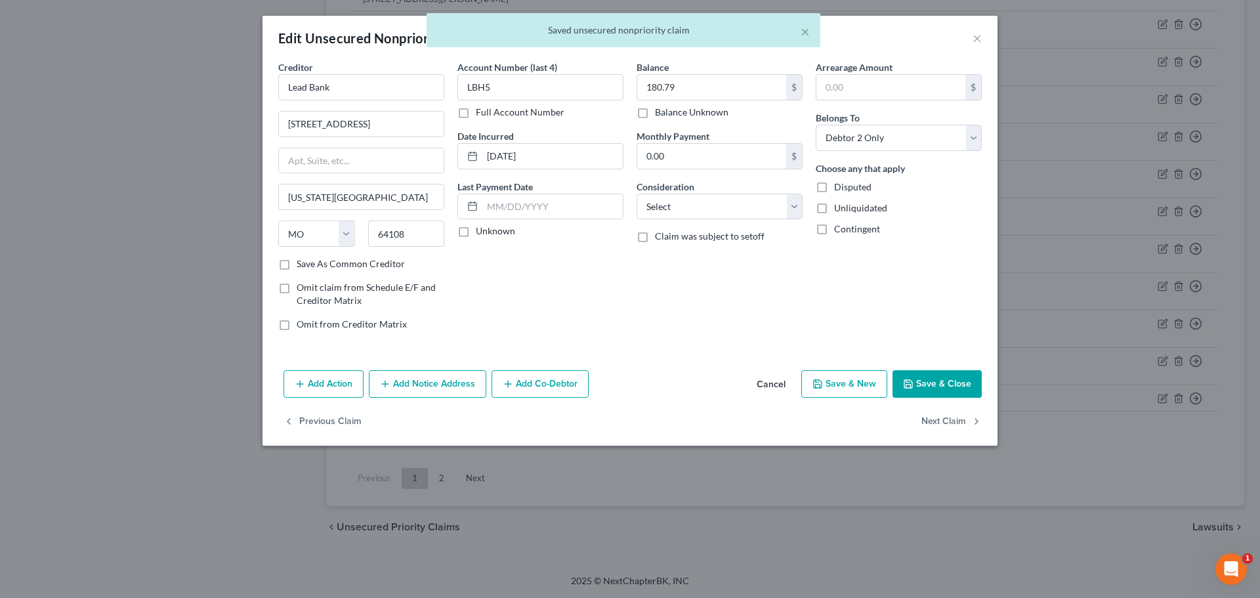
click at [804, 202] on div "Balance 180.79 $ Balance Unknown Balance Undetermined 180.79 $ Balance Unknown …" at bounding box center [719, 200] width 179 height 281
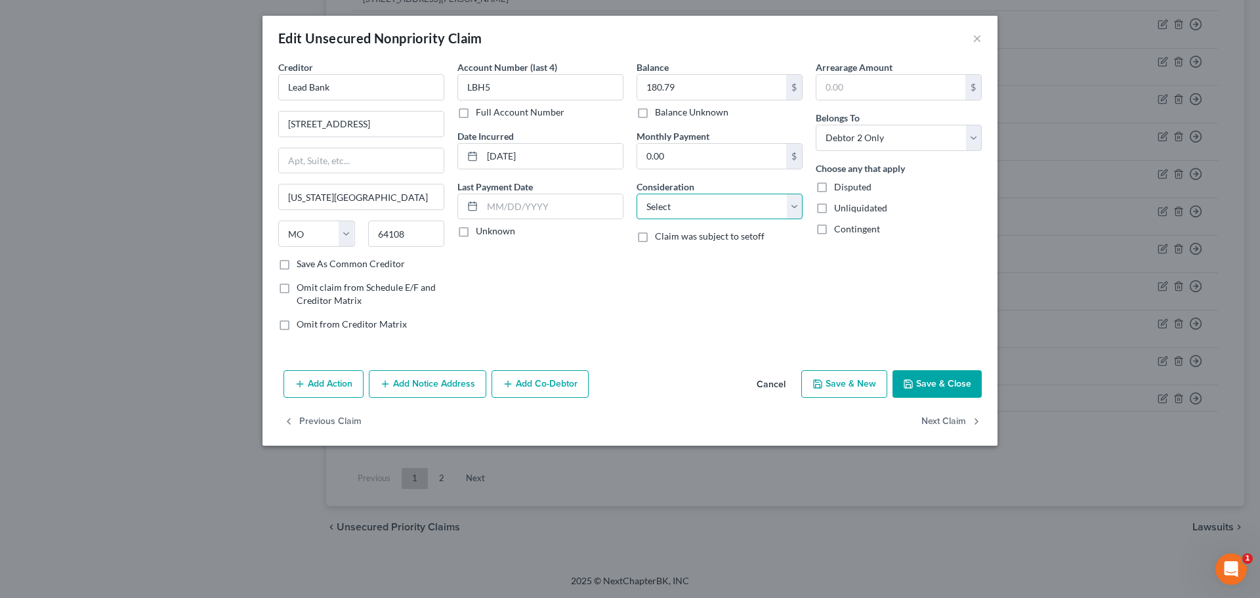
click at [794, 202] on select "Select Cable / Satellite Services Collection Agency Credit Card Debt Debt Couns…" at bounding box center [720, 207] width 166 height 26
click at [637, 194] on select "Select Cable / Satellite Services Collection Agency Credit Card Debt Debt Couns…" at bounding box center [720, 207] width 166 height 26
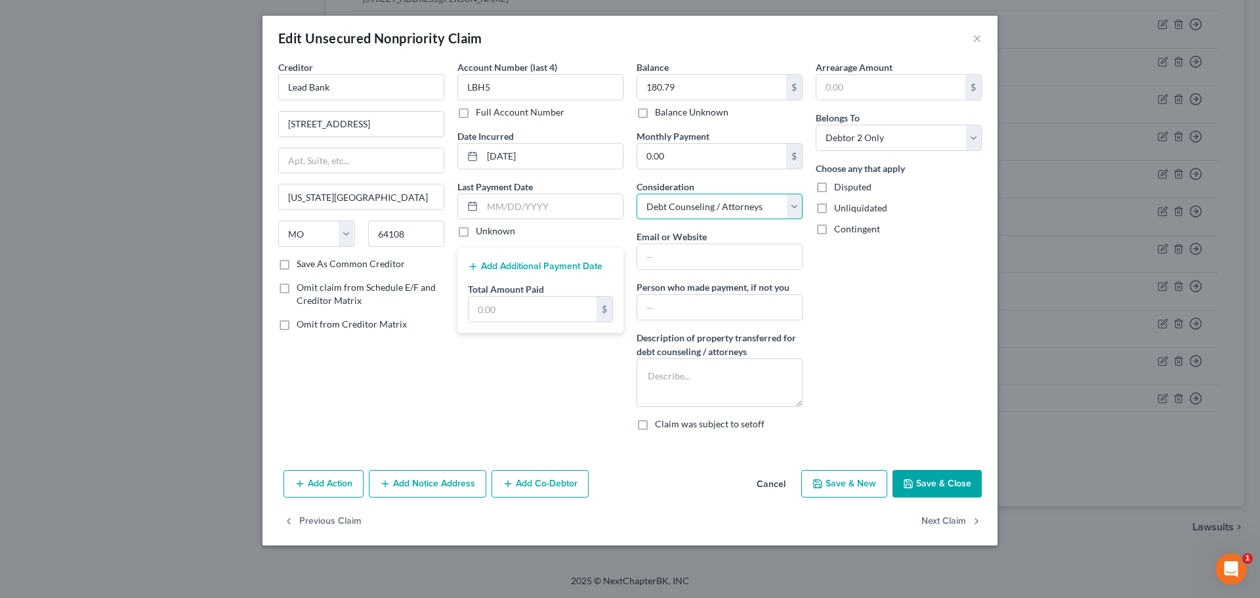
click at [785, 207] on select "Select Cable / Satellite Services Collection Agency Credit Card Debt Debt Couns…" at bounding box center [720, 207] width 166 height 26
select select "1"
click at [637, 194] on select "Select Cable / Satellite Services Collection Agency Credit Card Debt Debt Couns…" at bounding box center [720, 207] width 166 height 26
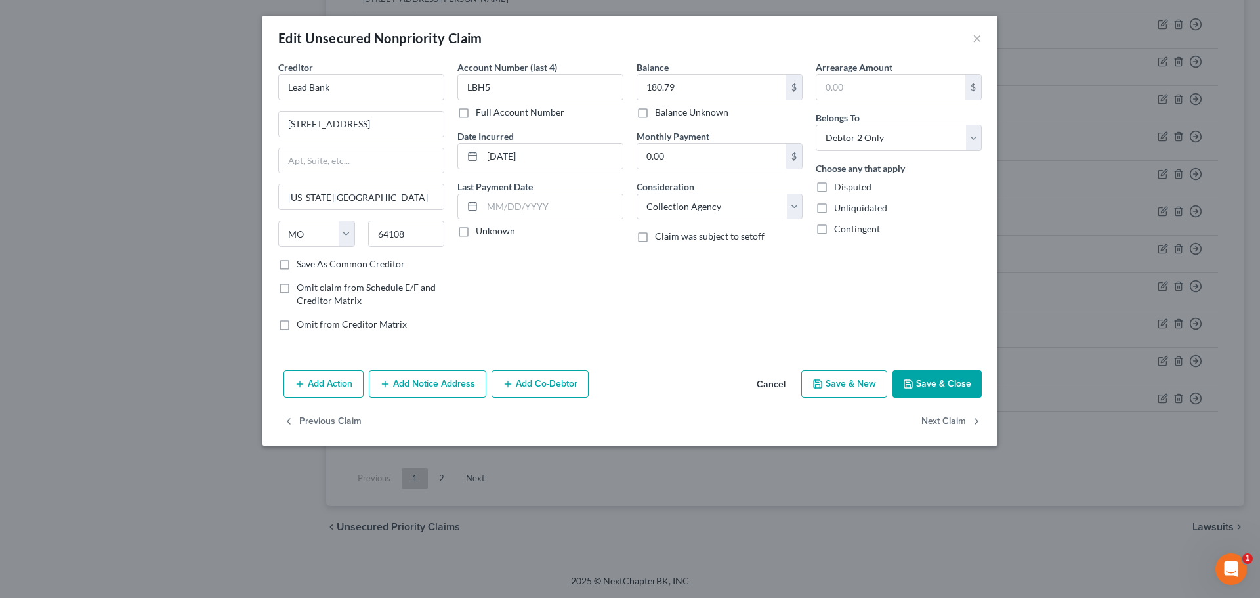
click at [969, 386] on button "Save & Close" at bounding box center [937, 384] width 89 height 28
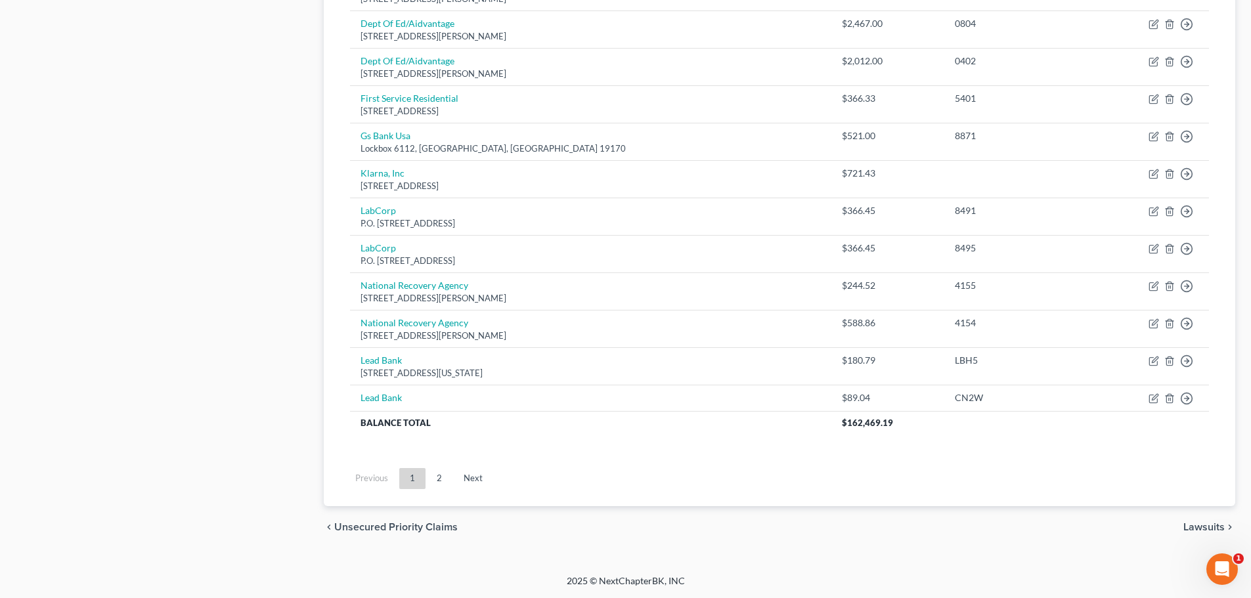
click at [662, 479] on ul "Previous 1 2 Next" at bounding box center [779, 478] width 880 height 34
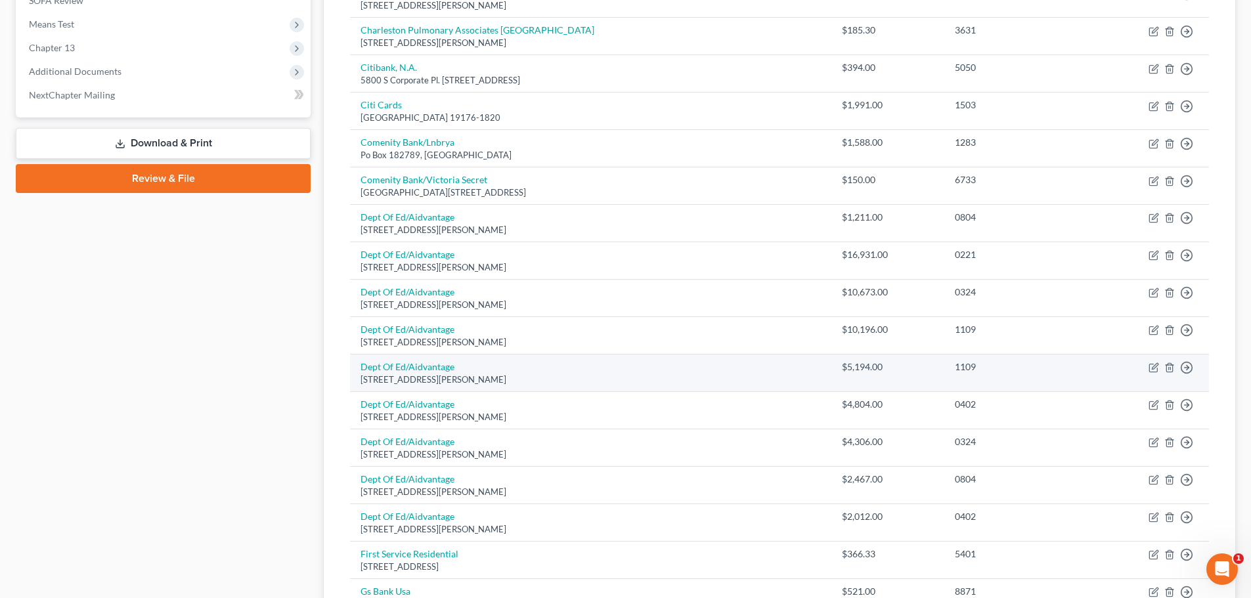
scroll to position [588, 0]
